Goal: Find specific page/section: Find specific page/section

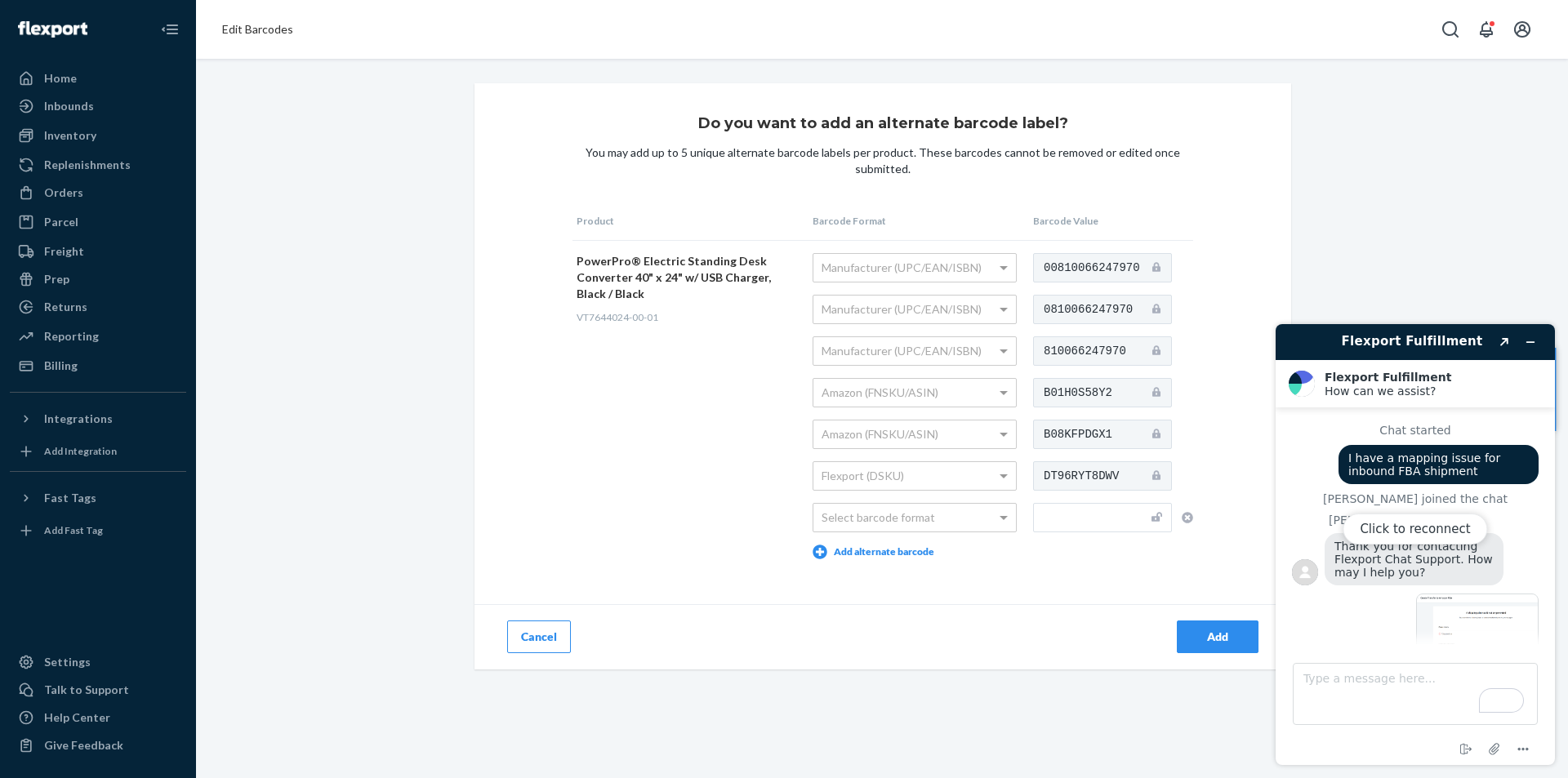
scroll to position [1776, 0]
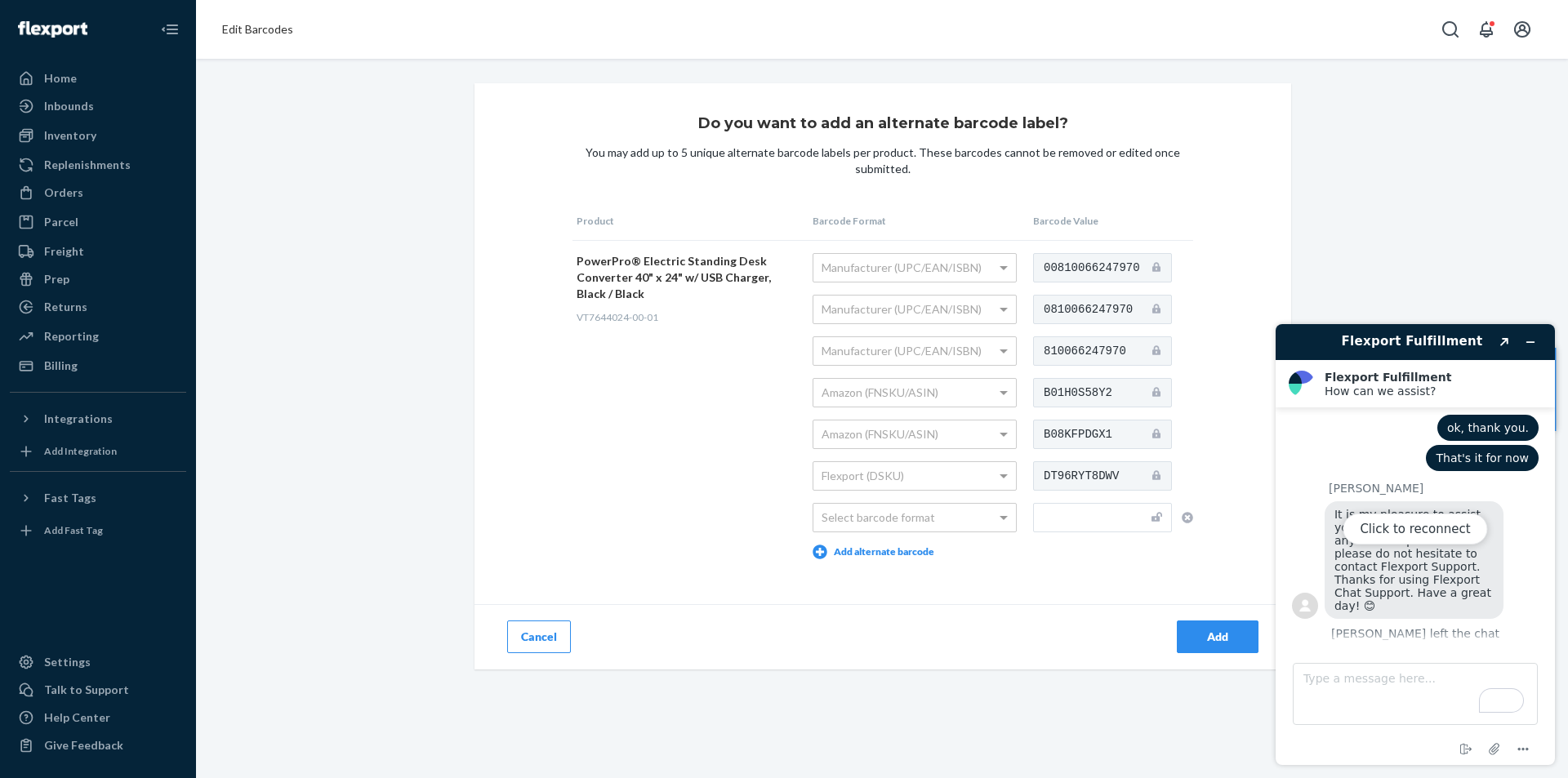
click at [349, 102] on div "Do you want to add an alternate barcode label? You may add up to 5 unique alter…" at bounding box center [881, 376] width 1347 height 586
click at [128, 201] on div "Orders" at bounding box center [98, 193] width 173 height 23
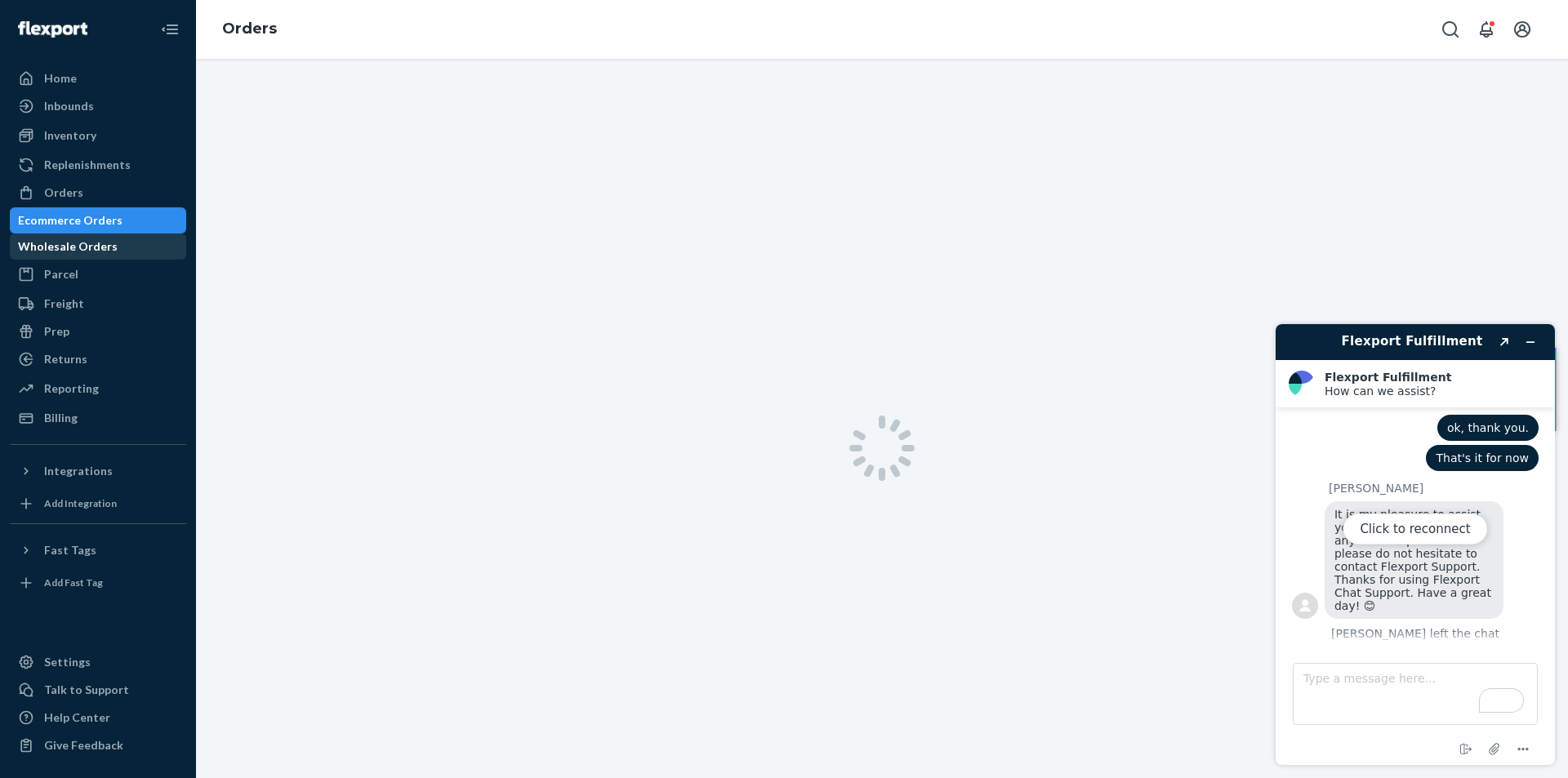
click at [163, 252] on div "Wholesale Orders" at bounding box center [98, 246] width 173 height 23
